Goal: Task Accomplishment & Management: Use online tool/utility

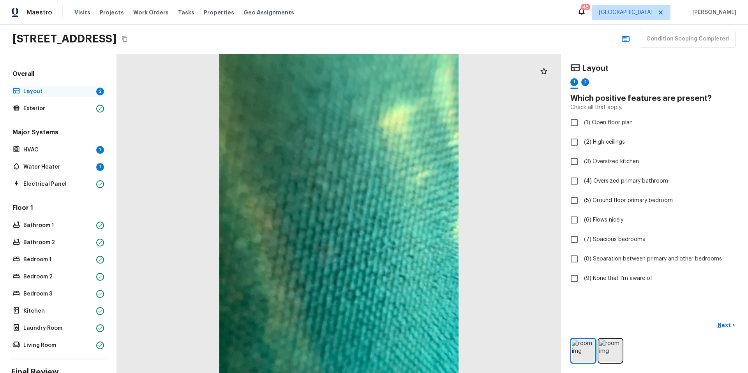
click at [63, 88] on p "Layout" at bounding box center [58, 92] width 70 height 8
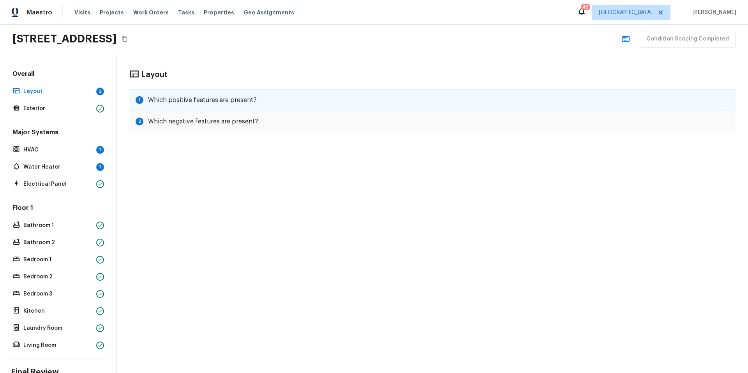
click at [216, 99] on h5 "Which positive features are present?" at bounding box center [202, 100] width 109 height 9
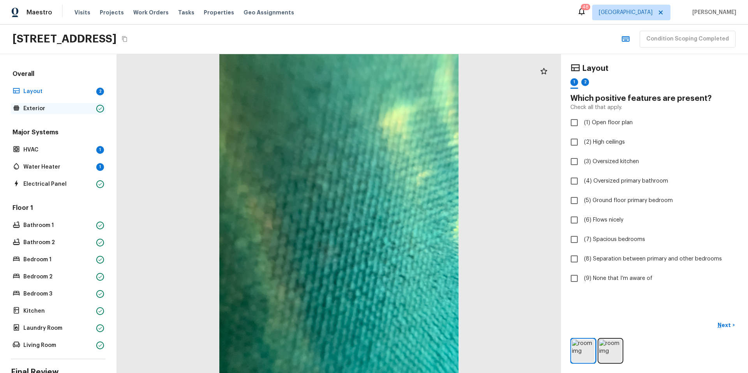
click at [59, 108] on p "Exterior" at bounding box center [58, 109] width 70 height 8
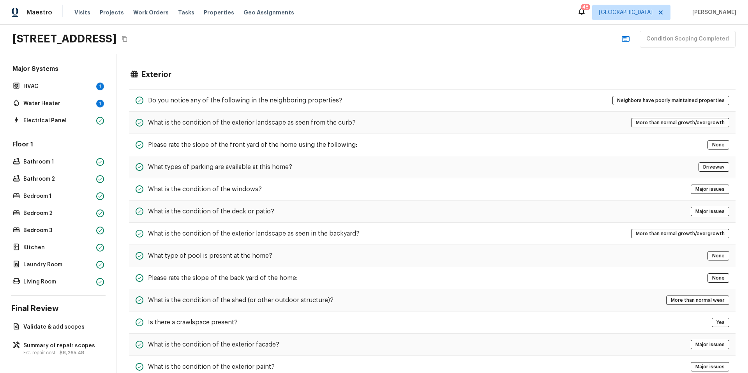
scroll to position [69, 0]
click at [63, 342] on p "Summary of repair scopes" at bounding box center [61, 346] width 77 height 8
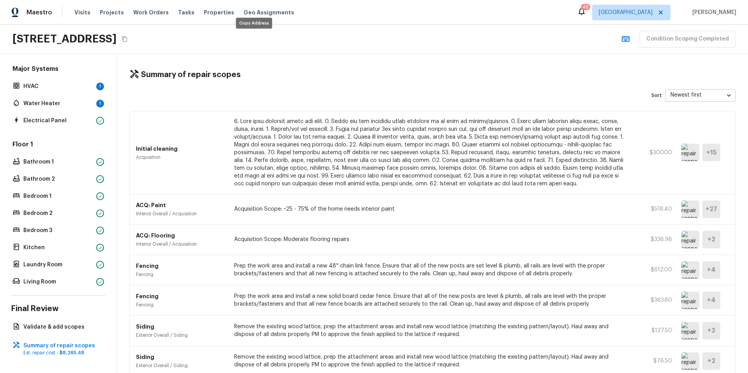
click at [128, 42] on icon "Copy Address" at bounding box center [124, 39] width 6 height 6
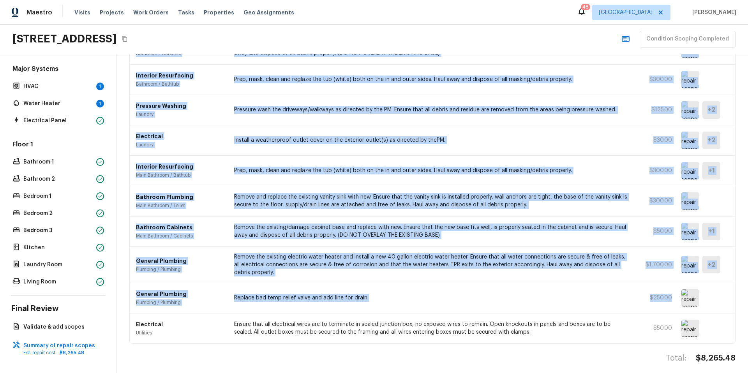
scroll to position [863, 0]
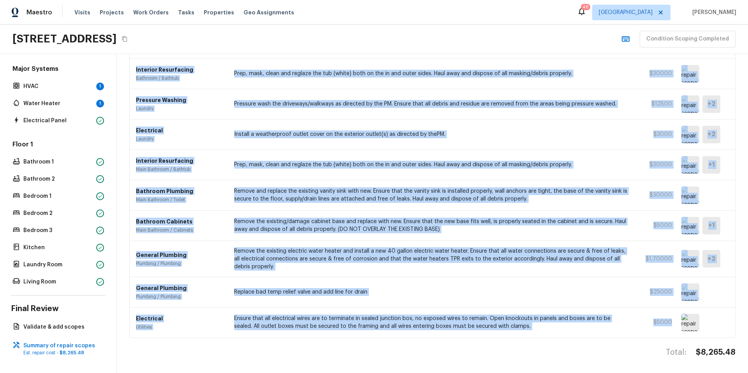
drag, startPoint x: 137, startPoint y: 147, endPoint x: 711, endPoint y: 322, distance: 599.6
copy div "nitial cleaning Acquisition 1. Wipe down exterior doors and trim. 2. Clean out …"
click at [128, 38] on icon "Copy Address" at bounding box center [124, 39] width 6 height 6
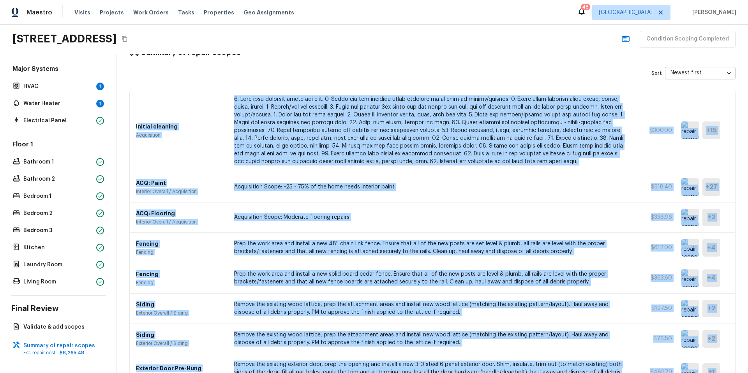
scroll to position [0, 0]
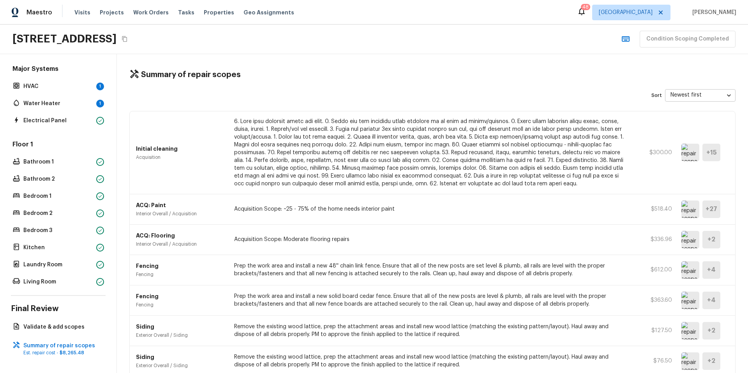
click at [370, 41] on div "[STREET_ADDRESS] Condition Scoping Completed" at bounding box center [374, 40] width 748 height 30
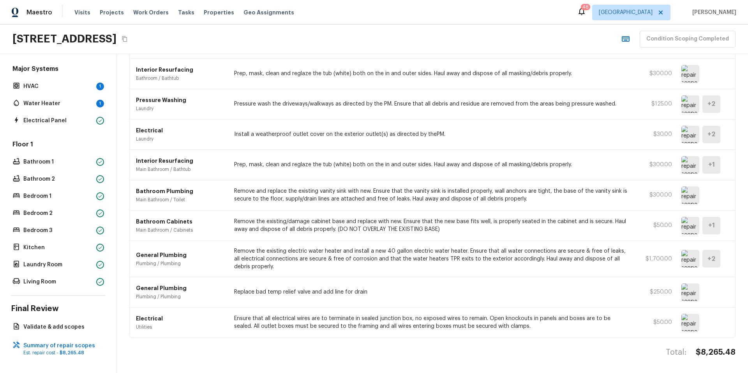
scroll to position [863, 0]
